Goal: Task Accomplishment & Management: Manage account settings

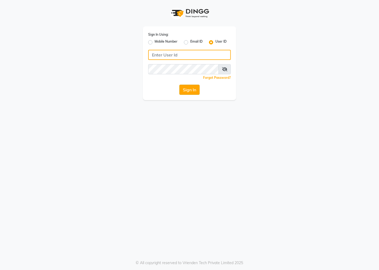
type input "cuts"
click at [193, 94] on button "Sign In" at bounding box center [190, 90] width 20 height 10
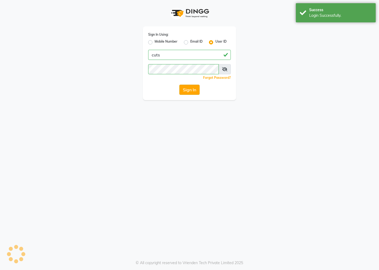
click at [193, 91] on button "Sign In" at bounding box center [190, 90] width 20 height 10
click at [193, 91] on div "Sign In" at bounding box center [189, 90] width 83 height 10
click at [193, 91] on button "Sign In" at bounding box center [190, 90] width 20 height 10
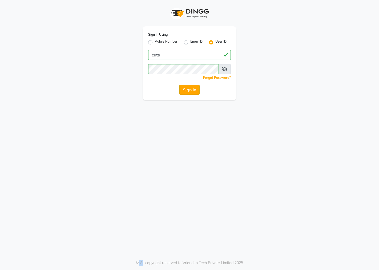
click at [197, 89] on button "Sign In" at bounding box center [190, 90] width 20 height 10
click at [186, 89] on button "Sign In" at bounding box center [190, 90] width 20 height 10
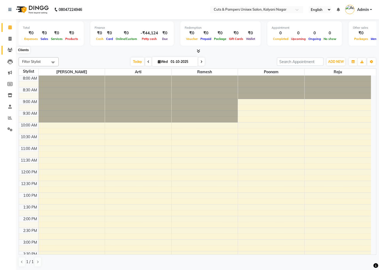
click at [12, 51] on span at bounding box center [9, 50] width 9 height 6
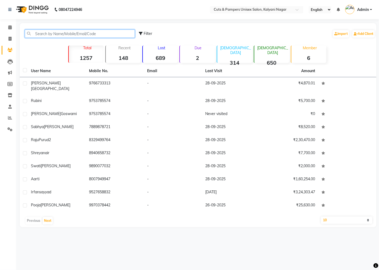
click at [55, 33] on input "text" at bounding box center [80, 34] width 110 height 8
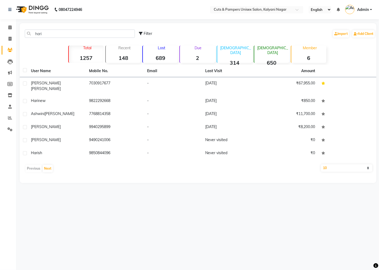
click at [51, 28] on div "hari Filter Import Add Client" at bounding box center [198, 33] width 355 height 17
click at [51, 33] on input "hari" at bounding box center [80, 34] width 110 height 8
type input "h"
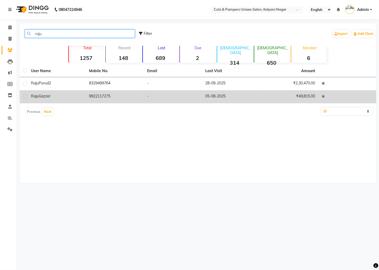
type input "raju"
click at [79, 101] on td "[PERSON_NAME]" at bounding box center [57, 96] width 58 height 13
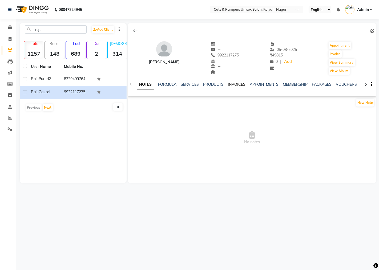
click at [240, 84] on link "INVOICES" at bounding box center [237, 84] width 18 height 5
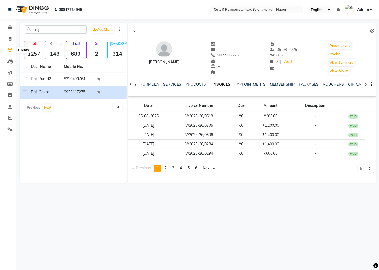
click at [7, 52] on icon at bounding box center [9, 50] width 5 height 4
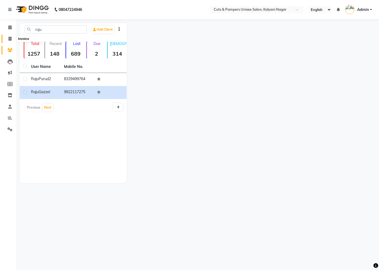
click at [7, 37] on span at bounding box center [9, 39] width 9 height 6
select select "64"
select select "service"
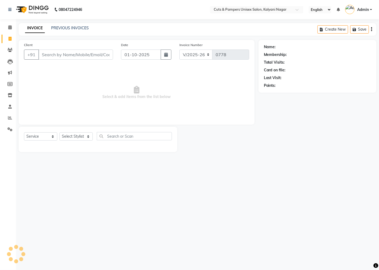
click at [58, 55] on input "Client" at bounding box center [75, 55] width 75 height 10
select select "2388"
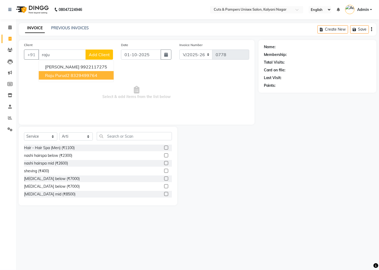
click at [61, 77] on span "Raju Purud2" at bounding box center [57, 75] width 25 height 5
type input "8329499764"
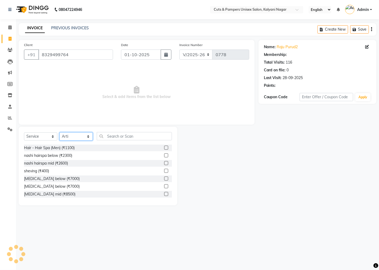
click at [74, 133] on select "Select Stylist [PERSON_NAME] [PERSON_NAME] Poonam [PERSON_NAME]" at bounding box center [75, 137] width 33 height 8
select select "1: Object"
select select "42794"
click at [59, 133] on select "Select Stylist [PERSON_NAME] [PERSON_NAME] Poonam [PERSON_NAME]" at bounding box center [75, 137] width 33 height 8
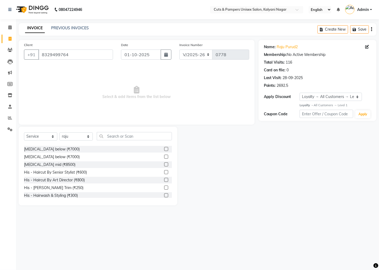
click at [164, 173] on label at bounding box center [166, 172] width 4 height 4
click at [164, 173] on input "checkbox" at bounding box center [165, 172] width 3 height 3
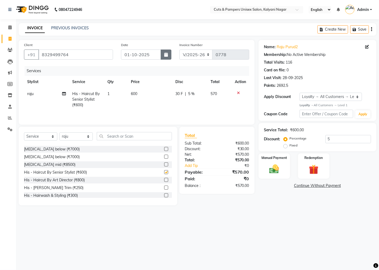
checkbox input "false"
click at [169, 52] on button "button" at bounding box center [166, 55] width 11 height 10
select select "10"
select select "2025"
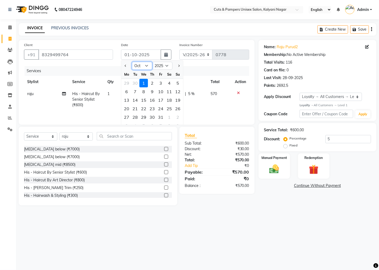
click at [145, 65] on select "Jan Feb Mar Apr May Jun [DATE] Aug Sep Oct Nov Dec" at bounding box center [142, 66] width 20 height 8
select select "9"
click at [132, 62] on select "Jan Feb Mar Apr May Jun [DATE] Aug Sep Oct Nov Dec" at bounding box center [142, 66] width 20 height 8
click at [136, 117] on div "30" at bounding box center [135, 117] width 9 height 9
type input "[DATE]"
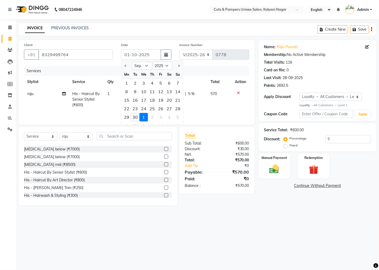
type input "5"
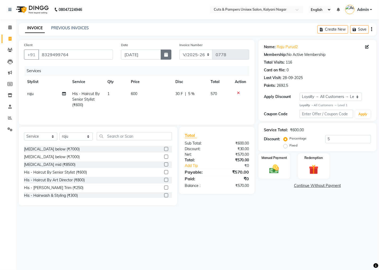
click at [171, 50] on button "button" at bounding box center [166, 55] width 11 height 10
select select "9"
select select "2025"
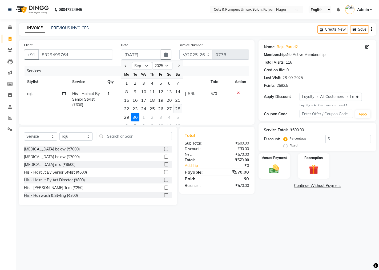
click at [176, 106] on div "28" at bounding box center [178, 109] width 9 height 9
type input "28-09-2025"
type input "5"
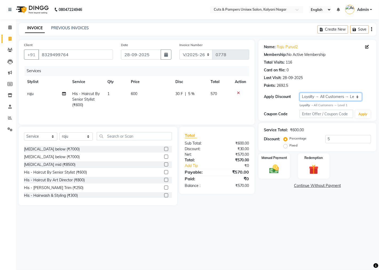
click at [298, 94] on select "Select Loyalty → All Customers → Level 1" at bounding box center [331, 97] width 63 height 8
select select "0:"
click at [298, 93] on select "Select Loyalty → All Customers → Level 1" at bounding box center [331, 97] width 63 height 8
type input "0"
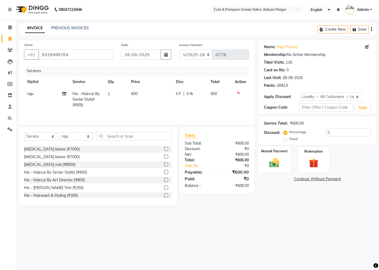
click at [277, 165] on img at bounding box center [274, 162] width 16 height 11
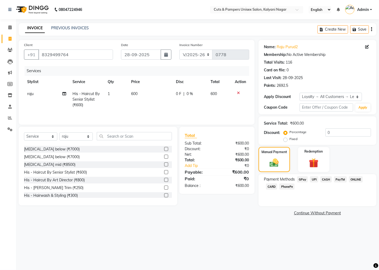
click at [298, 180] on span "GPay" at bounding box center [302, 180] width 11 height 6
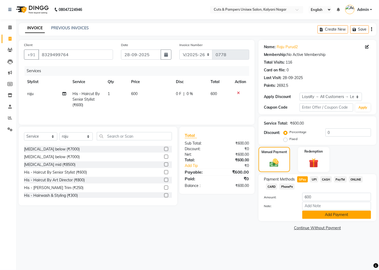
click at [298, 188] on button "Add Payment" at bounding box center [336, 215] width 69 height 8
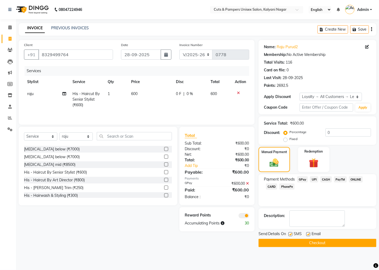
click at [289, 188] on label at bounding box center [291, 235] width 4 height 4
click at [289, 188] on input "checkbox" at bounding box center [290, 234] width 3 height 3
checkbox input "false"
click at [298, 188] on button "Checkout" at bounding box center [318, 243] width 118 height 8
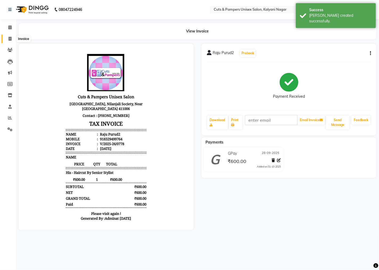
drag, startPoint x: 9, startPoint y: 38, endPoint x: 27, endPoint y: 39, distance: 18.7
click at [9, 38] on icon at bounding box center [10, 39] width 3 height 4
select select "64"
select select "service"
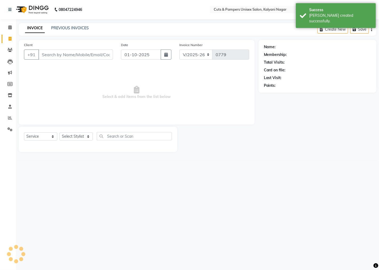
click at [60, 52] on input "Client" at bounding box center [75, 55] width 75 height 10
select select "2388"
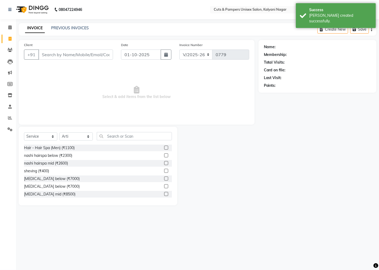
click at [61, 52] on input "Client" at bounding box center [75, 55] width 75 height 10
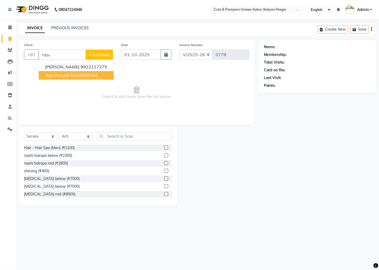
click at [63, 74] on span "Raju Purud2" at bounding box center [57, 75] width 25 height 5
type input "8329499764"
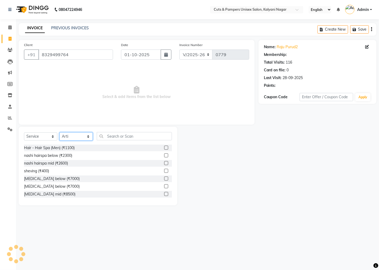
click at [86, 138] on select "Select Stylist [PERSON_NAME] [PERSON_NAME] Poonam [PERSON_NAME]" at bounding box center [75, 137] width 33 height 8
select select "1: Object"
click at [59, 133] on select "Select Stylist [PERSON_NAME] [PERSON_NAME] Poonam [PERSON_NAME]" at bounding box center [75, 137] width 33 height 8
click at [85, 140] on select "Select Stylist [PERSON_NAME] [PERSON_NAME] Poonam [PERSON_NAME]" at bounding box center [75, 137] width 33 height 8
select select "42794"
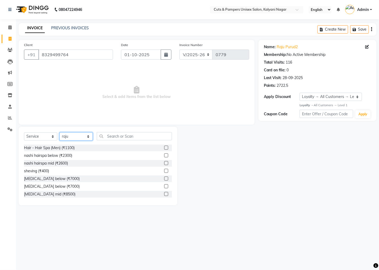
click at [59, 133] on select "Select Stylist [PERSON_NAME] [PERSON_NAME] Poonam [PERSON_NAME]" at bounding box center [75, 137] width 33 height 8
drag, startPoint x: 101, startPoint y: 133, endPoint x: 105, endPoint y: 134, distance: 4.6
click at [102, 133] on input "text" at bounding box center [134, 136] width 75 height 8
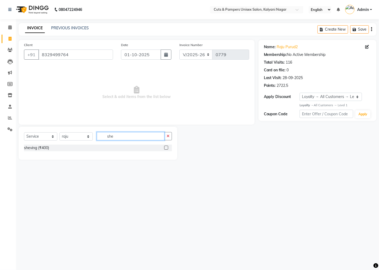
type input "she"
click at [167, 150] on label at bounding box center [166, 148] width 4 height 4
click at [167, 150] on input "checkbox" at bounding box center [165, 147] width 3 height 3
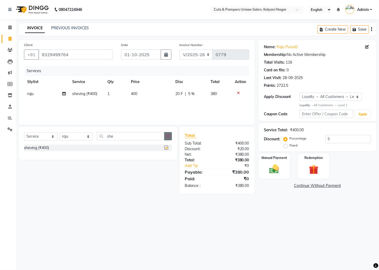
checkbox input "false"
click at [168, 139] on button "button" at bounding box center [168, 136] width 8 height 8
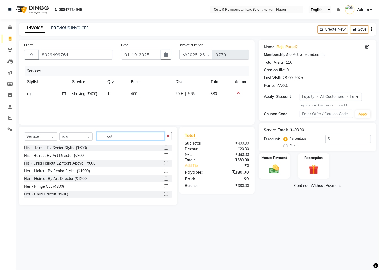
type input "cut"
click at [164, 155] on label at bounding box center [166, 156] width 4 height 4
click at [164, 155] on input "checkbox" at bounding box center [165, 155] width 3 height 3
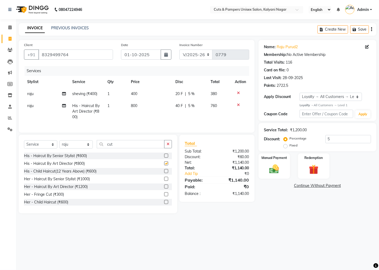
checkbox input "false"
click at [138, 109] on td "800" at bounding box center [150, 111] width 45 height 23
select select "42794"
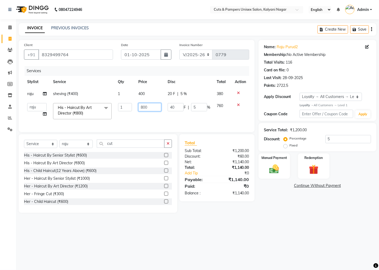
click at [148, 105] on input "800" at bounding box center [149, 107] width 23 height 8
type input "8"
type input "1500"
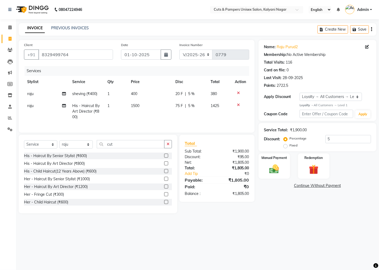
click at [143, 114] on td "1500" at bounding box center [150, 111] width 45 height 23
select select "42794"
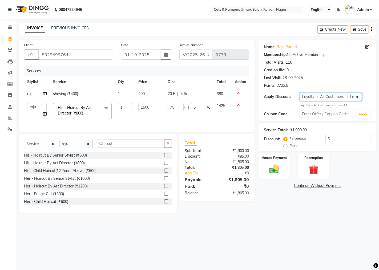
click at [298, 96] on select "Select Loyalty → All Customers → Level 1" at bounding box center [331, 97] width 63 height 8
select select "0:"
click at [298, 93] on select "Select Loyalty → All Customers → Level 1" at bounding box center [331, 97] width 63 height 8
type input "0"
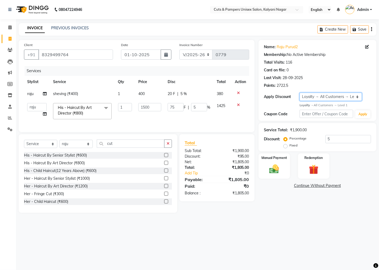
type input "0"
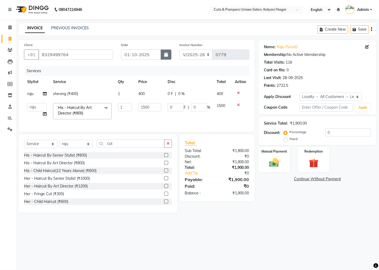
click at [166, 57] on icon "button" at bounding box center [166, 55] width 4 height 4
select select "10"
select select "2025"
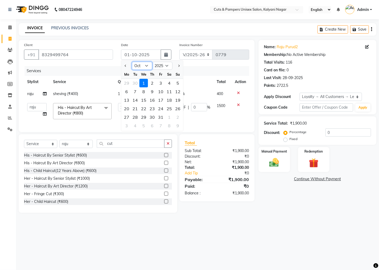
click at [147, 65] on select "Jan Feb Mar Apr May Jun [DATE] Aug Sep Oct Nov Dec" at bounding box center [142, 66] width 20 height 8
select select "9"
click at [132, 62] on select "Jan Feb Mar Apr May Jun [DATE] Aug Sep Oct Nov Dec" at bounding box center [142, 66] width 20 height 8
click at [179, 108] on div "28" at bounding box center [178, 109] width 9 height 9
type input "28-09-2025"
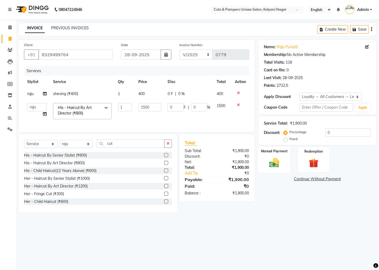
click at [271, 156] on div "Manual Payment" at bounding box center [274, 160] width 33 height 26
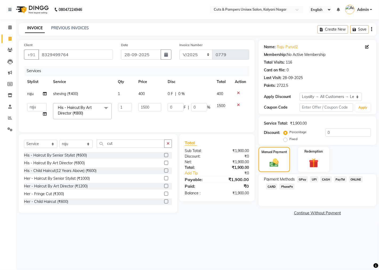
click at [298, 178] on span "GPay" at bounding box center [302, 180] width 11 height 6
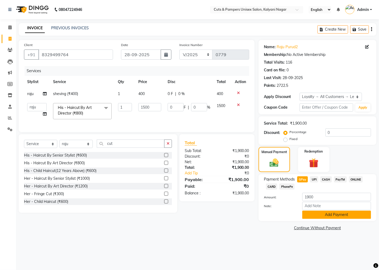
click at [298, 188] on button "Add Payment" at bounding box center [336, 215] width 69 height 8
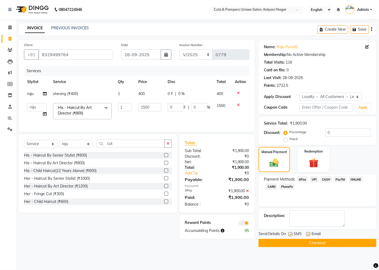
click at [290, 188] on label at bounding box center [291, 235] width 4 height 4
click at [290, 188] on input "checkbox" at bounding box center [290, 234] width 3 height 3
checkbox input "false"
click at [298, 188] on button "Checkout" at bounding box center [318, 243] width 118 height 8
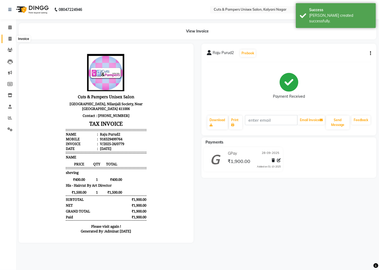
click at [11, 39] on icon at bounding box center [10, 39] width 3 height 4
select select "service"
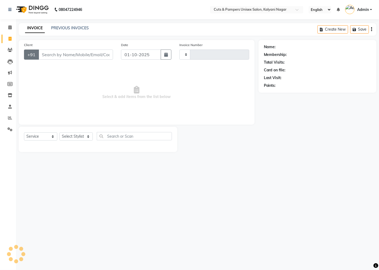
type input "0780"
select select "64"
click at [56, 52] on input "Client" at bounding box center [75, 55] width 75 height 10
select select "2388"
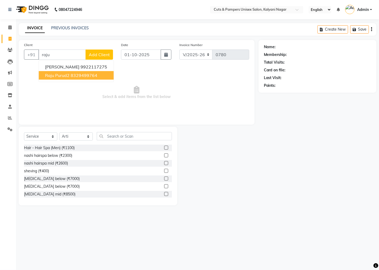
click at [64, 73] on span "Raju Purud2" at bounding box center [57, 75] width 25 height 5
type input "8329499764"
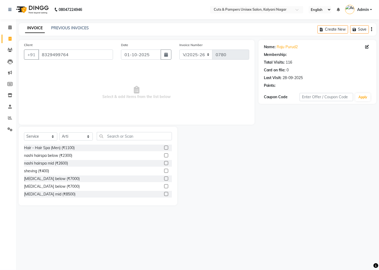
select select "1: Object"
click at [82, 136] on select "Select Stylist [PERSON_NAME] [PERSON_NAME] Poonam [PERSON_NAME]" at bounding box center [75, 137] width 33 height 8
select select "42794"
click at [59, 133] on select "Select Stylist [PERSON_NAME] [PERSON_NAME] Poonam [PERSON_NAME]" at bounding box center [75, 137] width 33 height 8
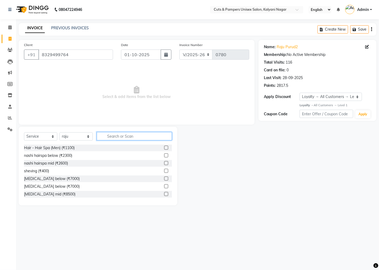
click at [116, 134] on input "text" at bounding box center [134, 136] width 75 height 8
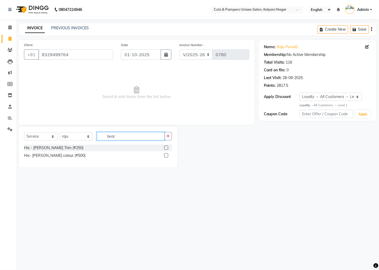
type input "bear"
click at [166, 147] on label at bounding box center [166, 148] width 4 height 4
click at [166, 147] on input "checkbox" at bounding box center [165, 147] width 3 height 3
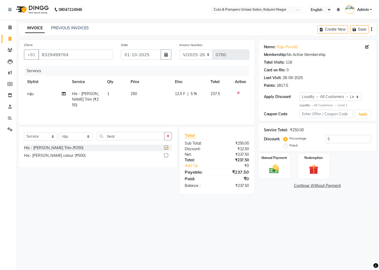
checkbox input "false"
click at [167, 51] on button "button" at bounding box center [166, 55] width 11 height 10
select select "10"
select select "2025"
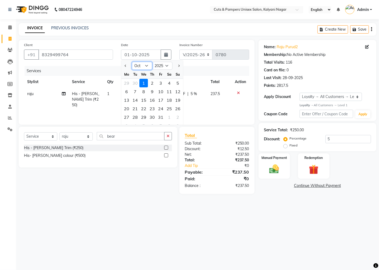
click at [141, 65] on select "Jan Feb Mar Apr May Jun [DATE] Aug Sep Oct Nov Dec" at bounding box center [142, 66] width 20 height 8
select select "9"
click at [132, 62] on select "Jan Feb Mar Apr May Jun [DATE] Aug Sep Oct Nov Dec" at bounding box center [142, 66] width 20 height 8
click at [134, 120] on div "30" at bounding box center [135, 117] width 9 height 9
type input "[DATE]"
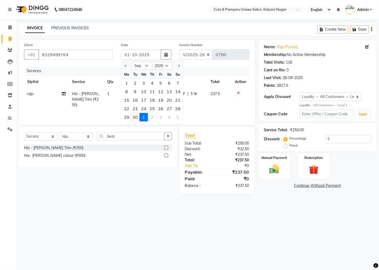
type input "5"
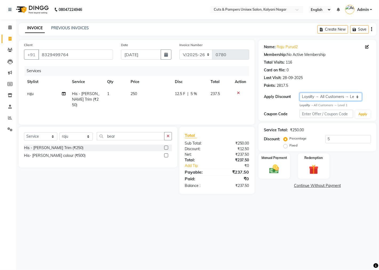
click at [298, 94] on select "Select Loyalty → All Customers → Level 1" at bounding box center [331, 97] width 63 height 8
select select "0:"
click at [298, 93] on select "Select Loyalty → All Customers → Level 1" at bounding box center [331, 97] width 63 height 8
type input "0"
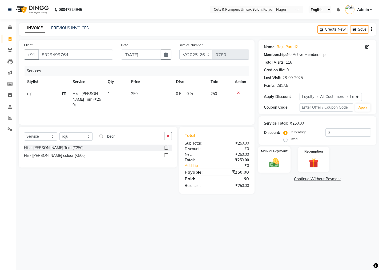
click at [275, 163] on img at bounding box center [274, 162] width 16 height 11
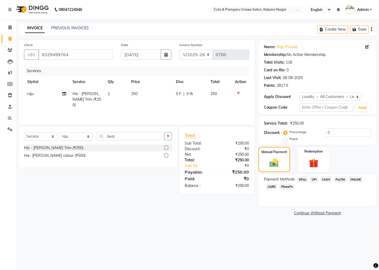
click at [298, 180] on span "GPay" at bounding box center [302, 180] width 11 height 6
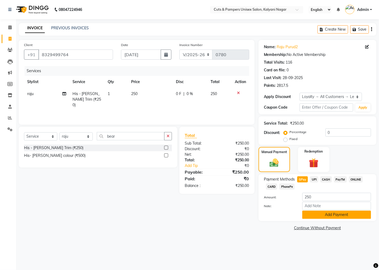
click at [298, 188] on button "Add Payment" at bounding box center [336, 215] width 69 height 8
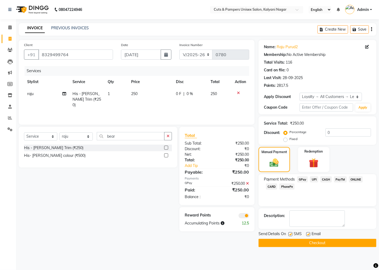
click at [289, 188] on label at bounding box center [291, 235] width 4 height 4
click at [289, 188] on input "checkbox" at bounding box center [290, 234] width 3 height 3
checkbox input "false"
click at [295, 188] on button "Checkout" at bounding box center [318, 243] width 118 height 8
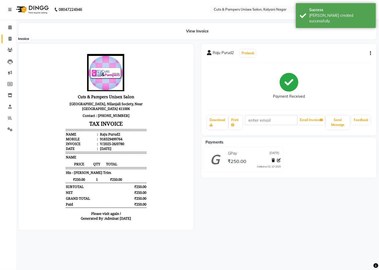
click at [7, 38] on span at bounding box center [9, 39] width 9 height 6
select select "64"
select select "service"
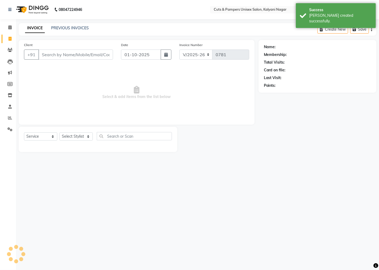
select select "2388"
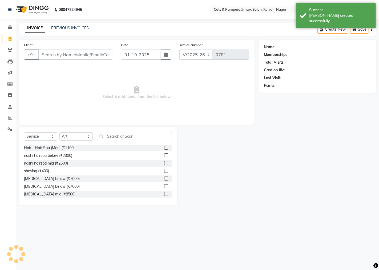
click at [52, 54] on input "Client" at bounding box center [75, 55] width 75 height 10
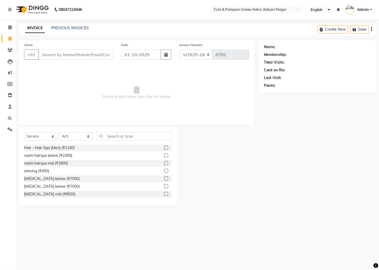
click at [87, 54] on input "Client" at bounding box center [75, 55] width 75 height 10
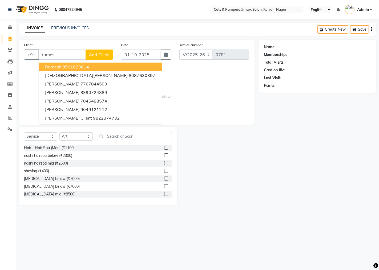
click at [92, 65] on button "Ramesh 9561623614" at bounding box center [100, 67] width 123 height 9
type input "9561623614"
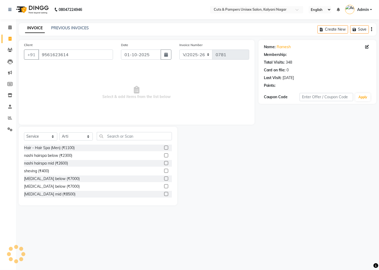
select select "1: Object"
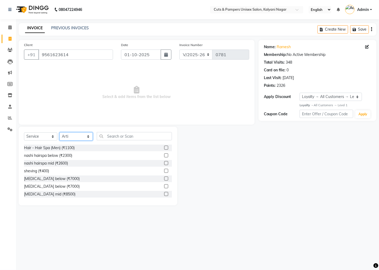
click at [79, 135] on select "Select Stylist [PERSON_NAME] [PERSON_NAME] Poonam [PERSON_NAME]" at bounding box center [75, 137] width 33 height 8
select select "2389"
click at [59, 133] on select "Select Stylist [PERSON_NAME] [PERSON_NAME] Poonam [PERSON_NAME]" at bounding box center [75, 137] width 33 height 8
click at [116, 137] on input "text" at bounding box center [134, 136] width 75 height 8
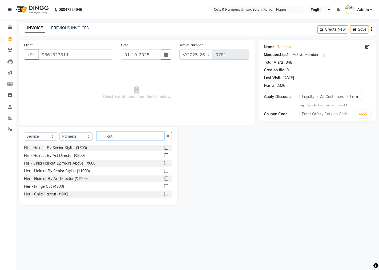
type input "cut"
click at [164, 171] on label at bounding box center [166, 171] width 4 height 4
click at [164, 171] on input "checkbox" at bounding box center [165, 171] width 3 height 3
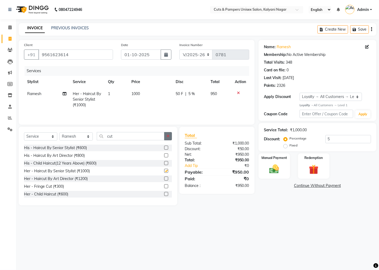
checkbox input "false"
click at [167, 137] on icon "button" at bounding box center [168, 136] width 3 height 4
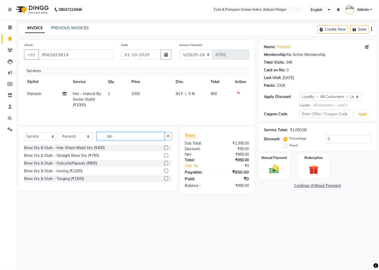
type input "blo"
click at [165, 157] on label at bounding box center [166, 156] width 4 height 4
click at [165, 157] on input "checkbox" at bounding box center [165, 155] width 3 height 3
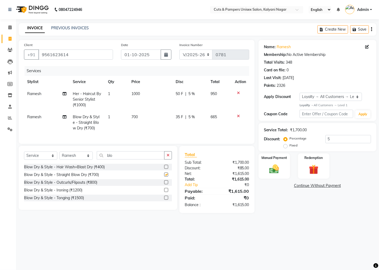
checkbox input "false"
click at [38, 116] on span "Ramesh" at bounding box center [34, 117] width 14 height 5
select select "2389"
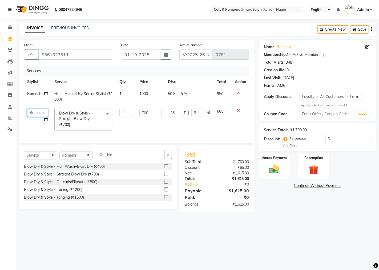
click at [38, 116] on select "[PERSON_NAME] [PERSON_NAME] Poonam [PERSON_NAME]" at bounding box center [37, 113] width 21 height 8
select select "42794"
click at [298, 94] on select "Select Loyalty → All Customers → Level 1" at bounding box center [331, 97] width 63 height 8
select select "0:"
click at [298, 93] on select "Select Loyalty → All Customers → Level 1" at bounding box center [331, 97] width 63 height 8
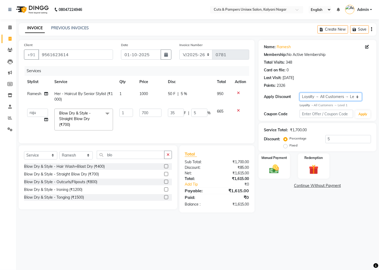
type input "0"
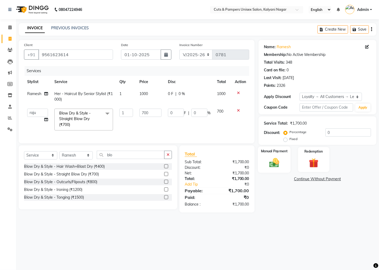
click at [280, 166] on img at bounding box center [274, 162] width 16 height 11
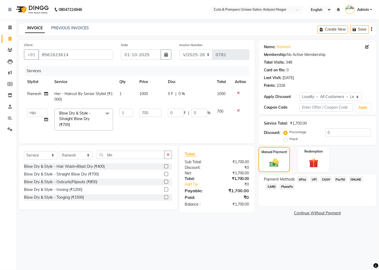
click at [298, 181] on span "GPay" at bounding box center [302, 180] width 11 height 6
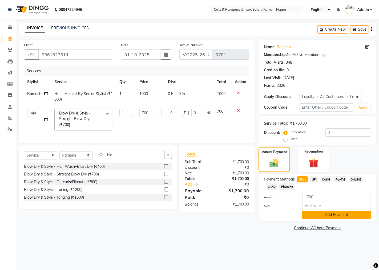
click at [298, 188] on button "Add Payment" at bounding box center [336, 215] width 69 height 8
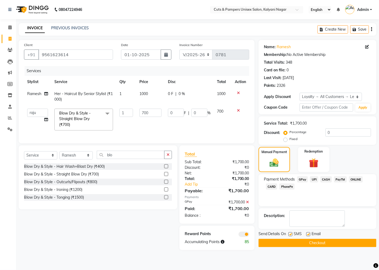
click at [298, 188] on button "Checkout" at bounding box center [318, 243] width 118 height 8
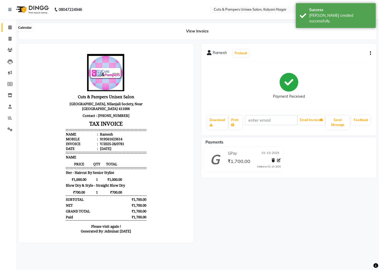
click at [10, 27] on icon at bounding box center [9, 27] width 3 height 4
